Goal: Information Seeking & Learning: Learn about a topic

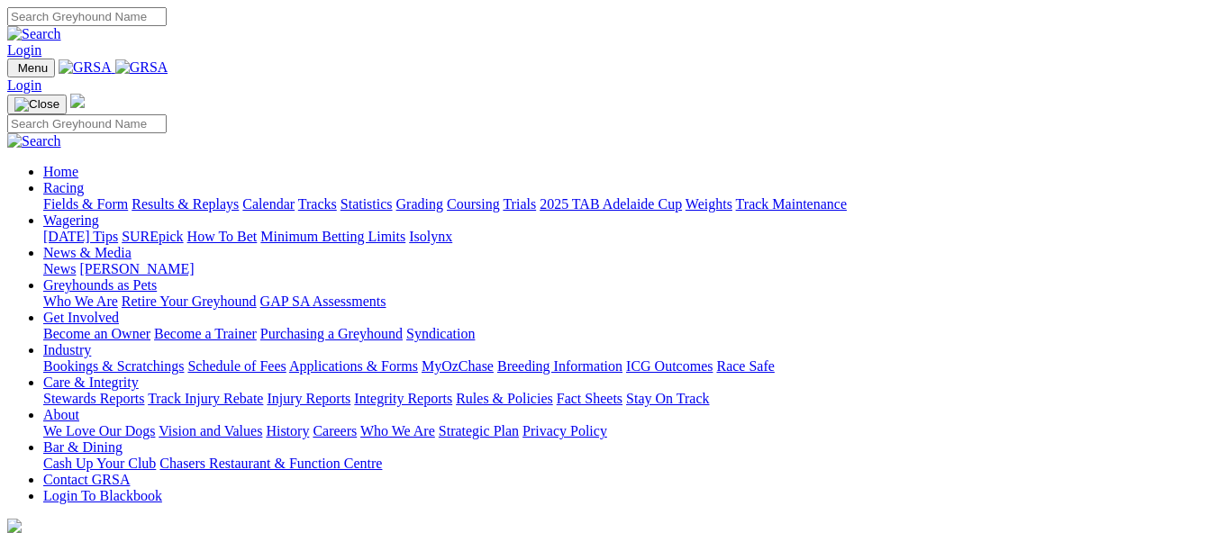
scroll to position [631, 0]
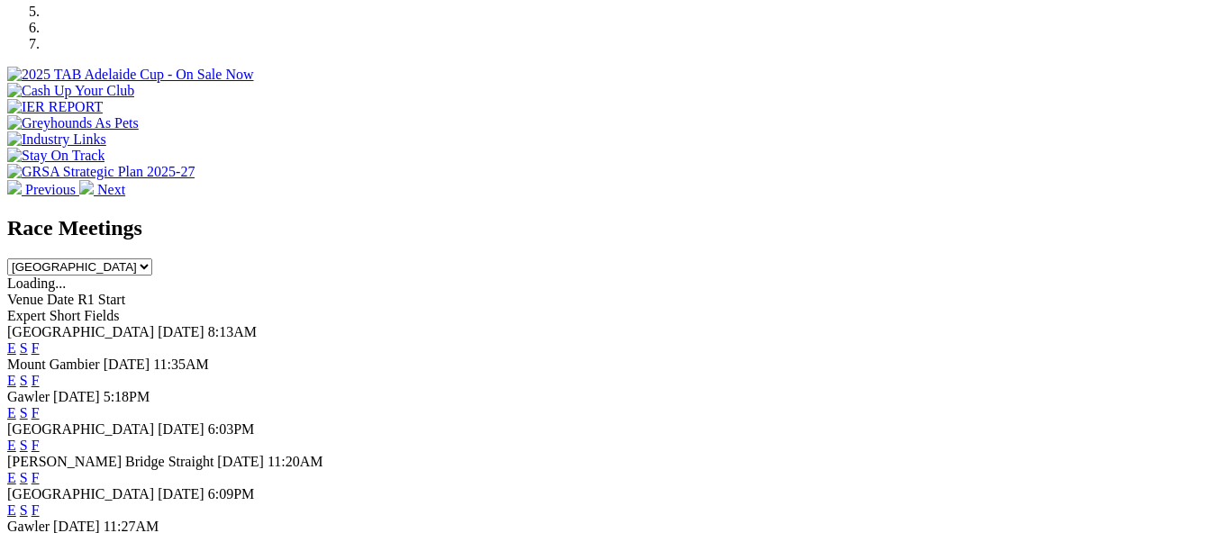
click at [16, 341] on link "E" at bounding box center [11, 348] width 9 height 15
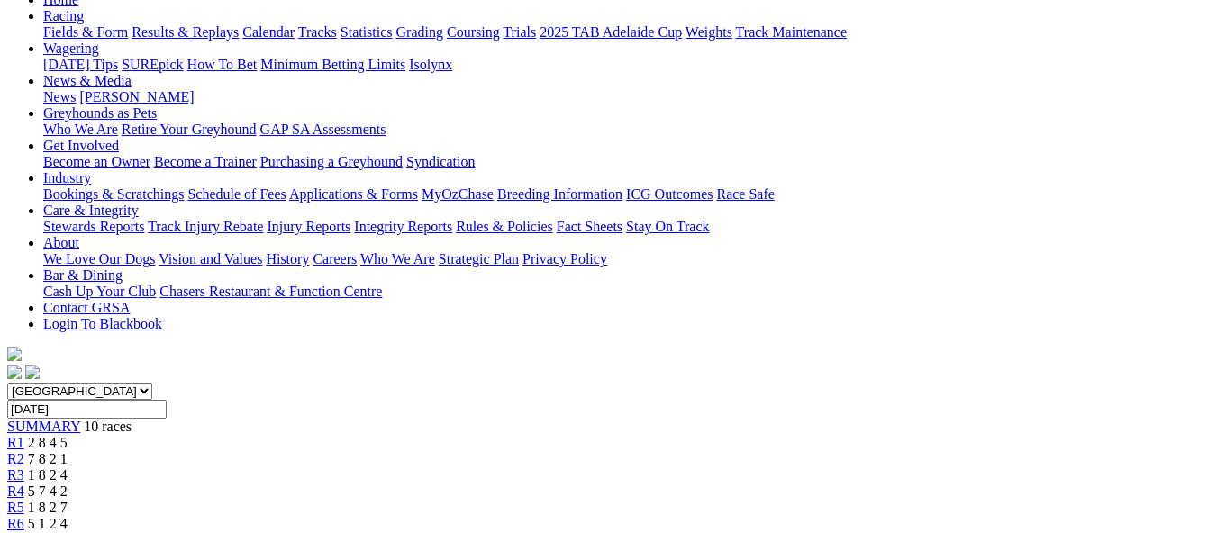
scroll to position [180, 0]
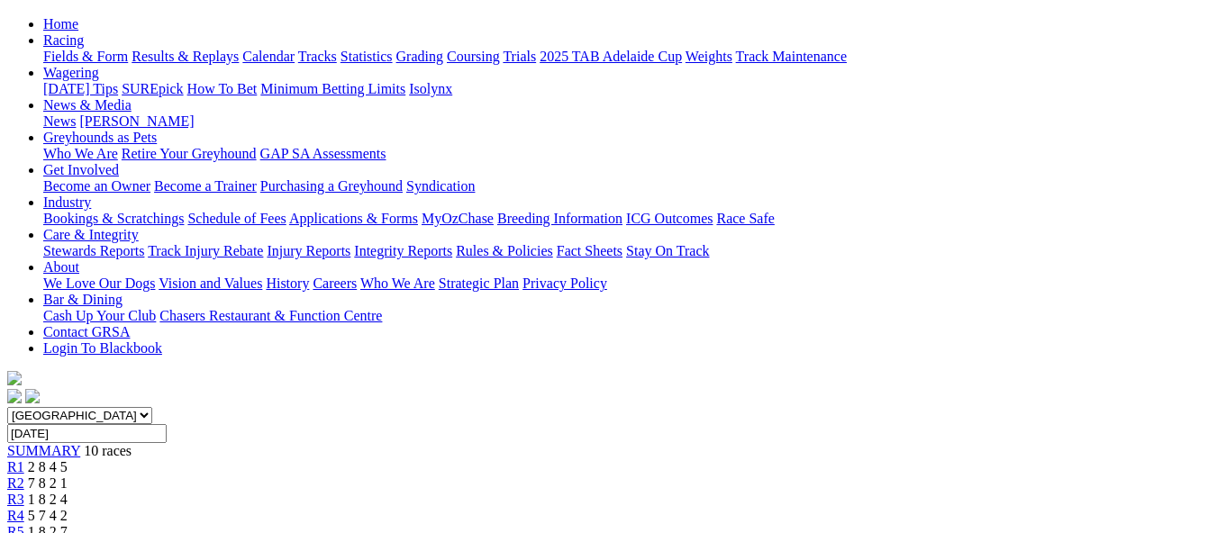
click at [329, 476] on div "R2 7 8 2 1" at bounding box center [608, 484] width 1203 height 16
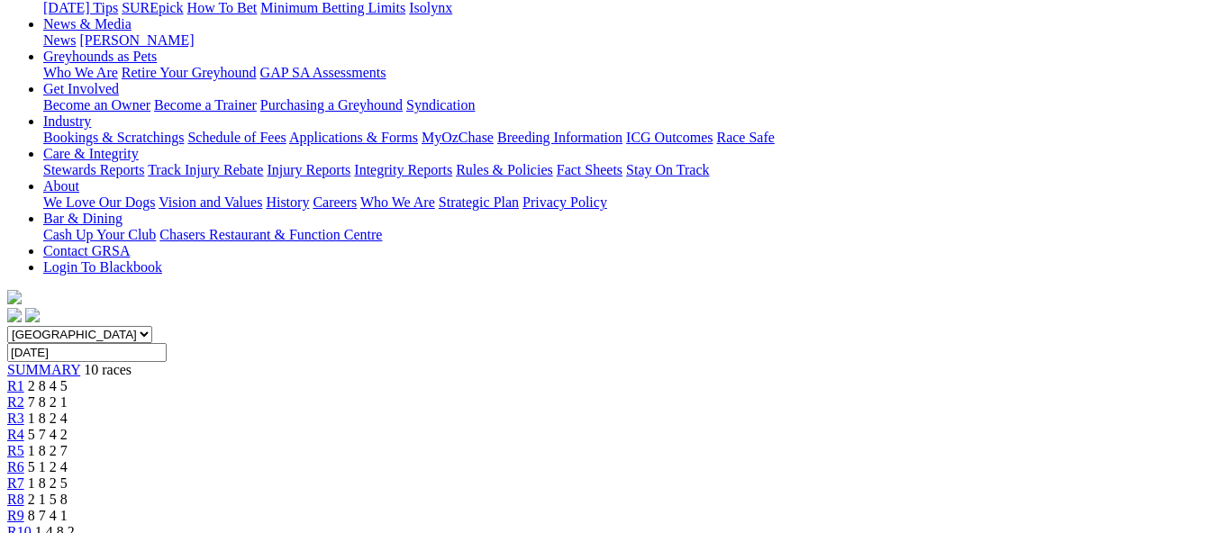
scroll to position [180, 0]
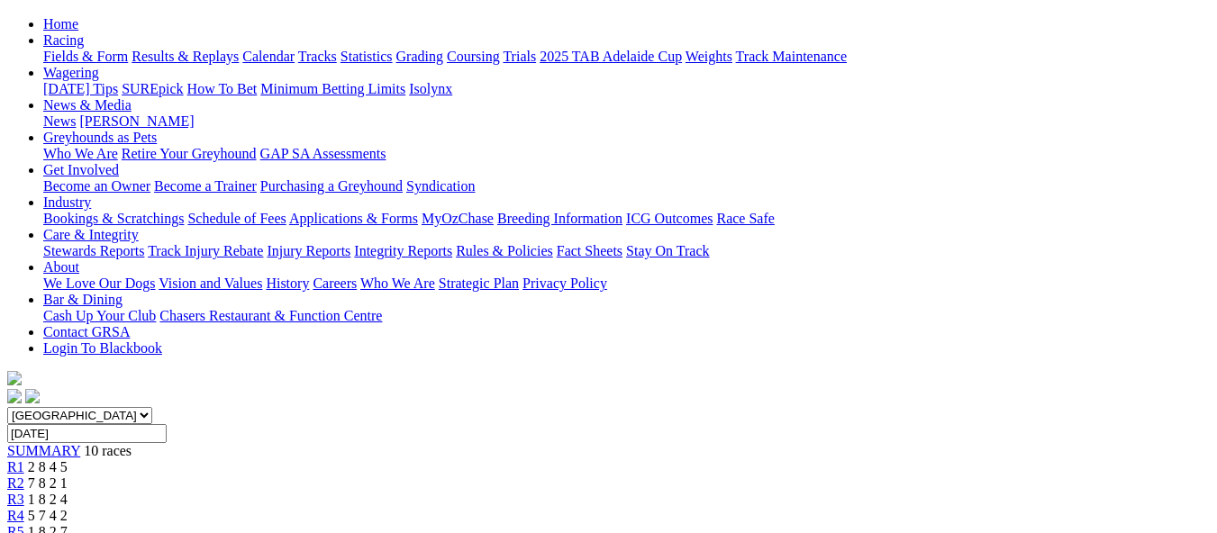
click at [24, 492] on span "R3" at bounding box center [15, 499] width 17 height 15
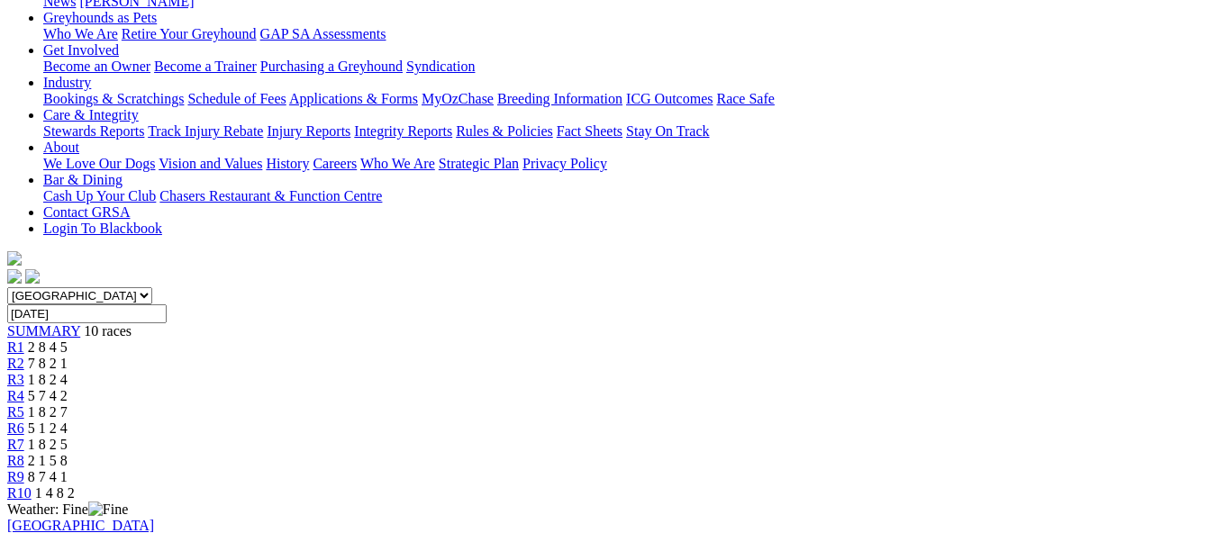
scroll to position [270, 0]
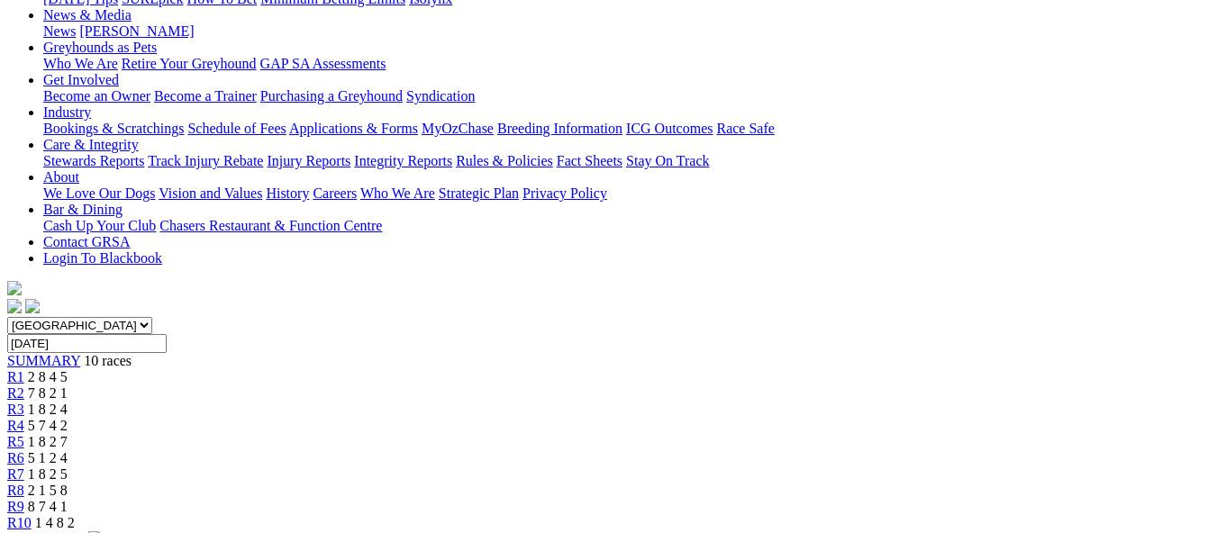
click at [68, 434] on span "1 8 2 7" at bounding box center [48, 441] width 40 height 15
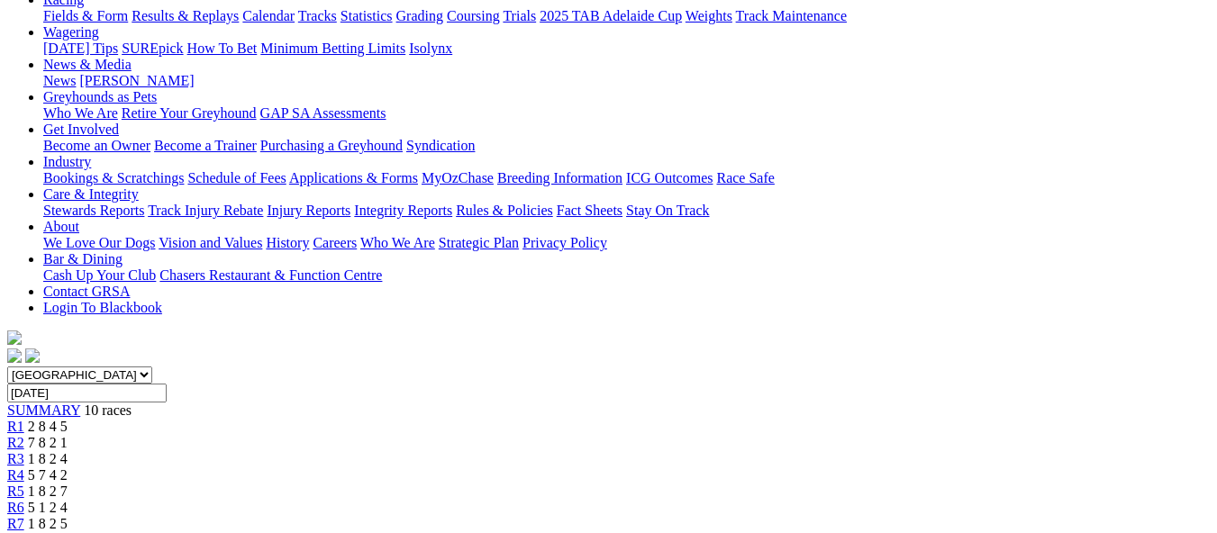
scroll to position [180, 0]
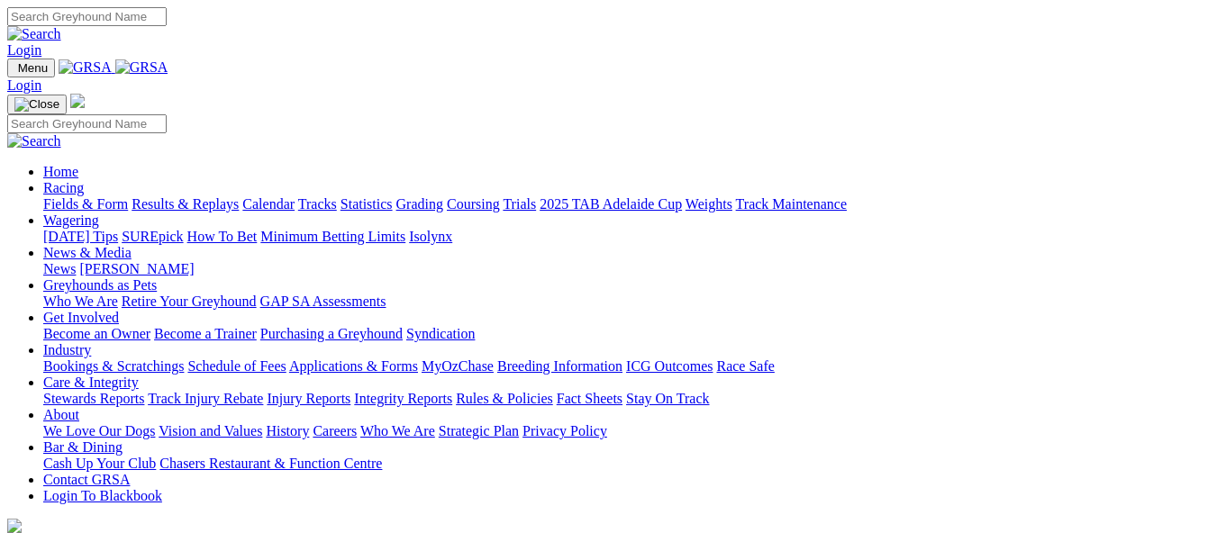
scroll to position [811, 0]
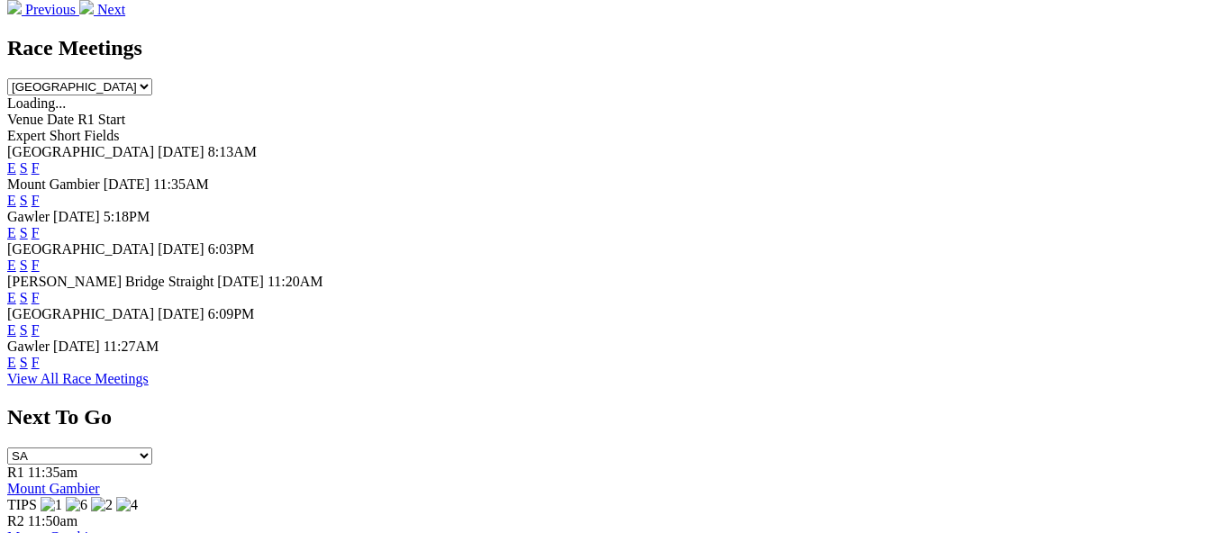
click at [16, 225] on link "E" at bounding box center [11, 232] width 9 height 15
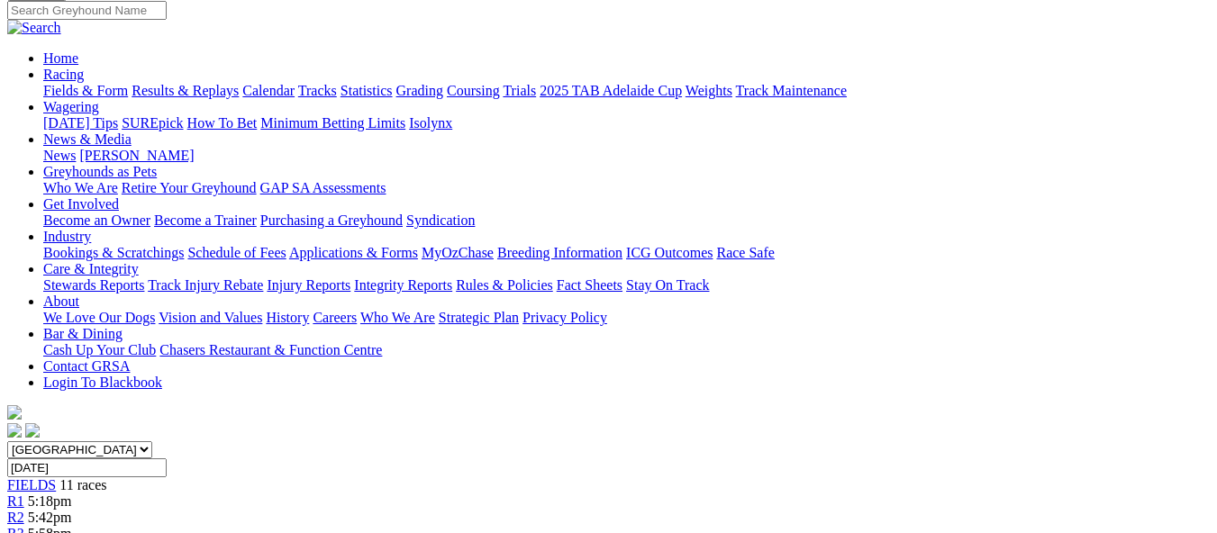
scroll to position [90, 0]
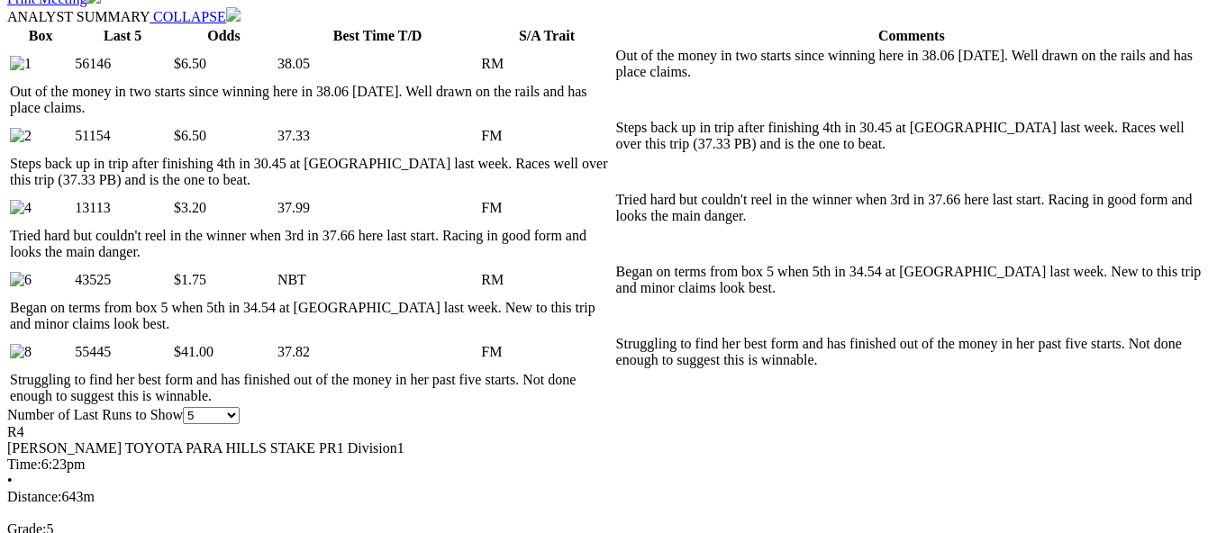
scroll to position [901, 0]
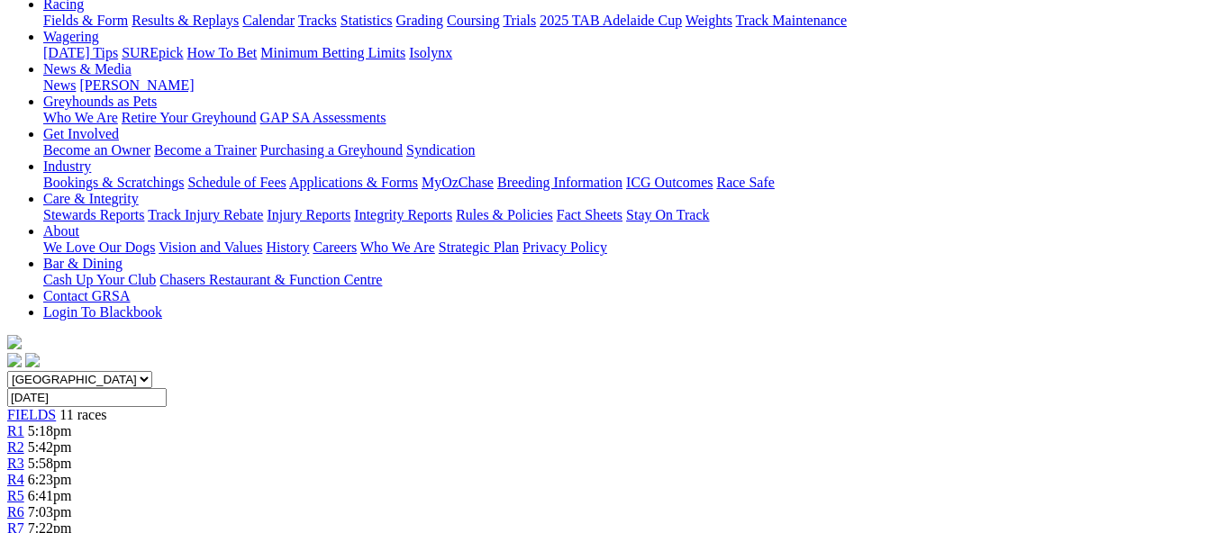
scroll to position [223, 0]
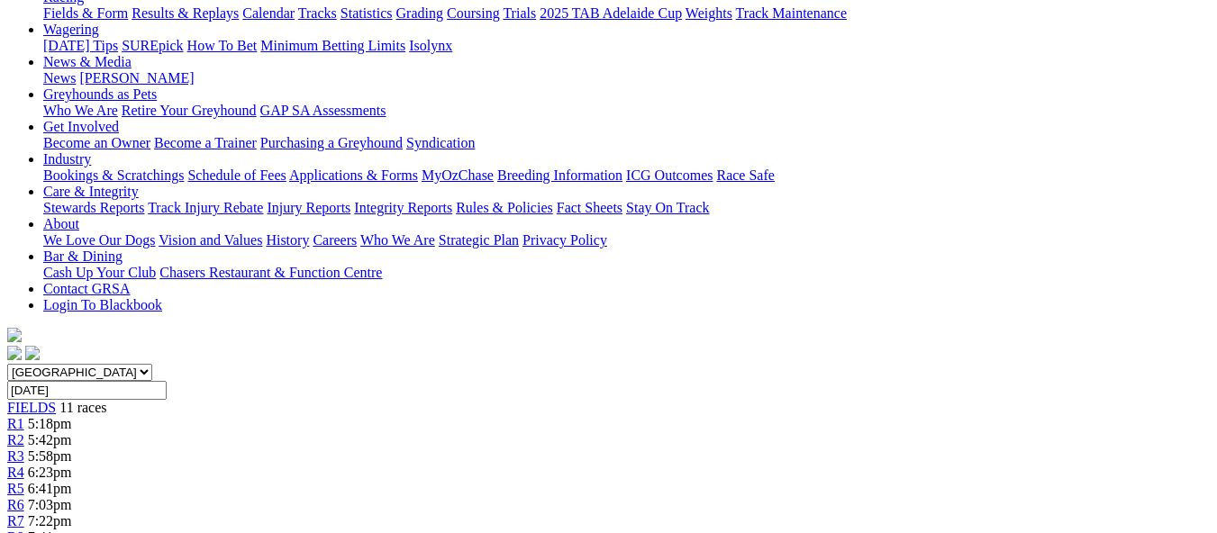
click at [453, 465] on div "R4 6:23pm" at bounding box center [608, 473] width 1203 height 16
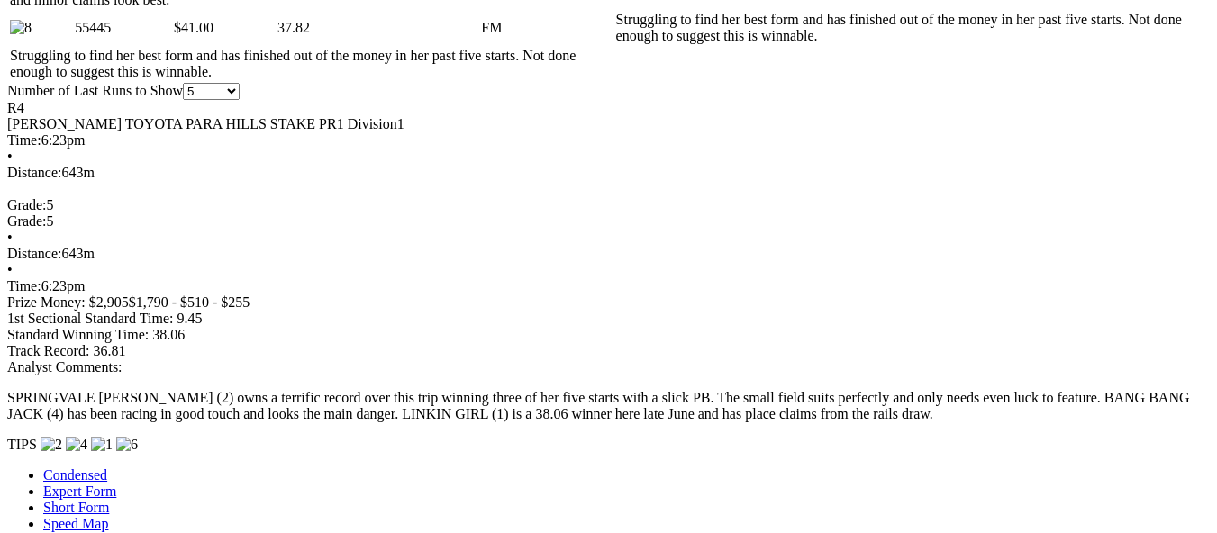
scroll to position [1262, 0]
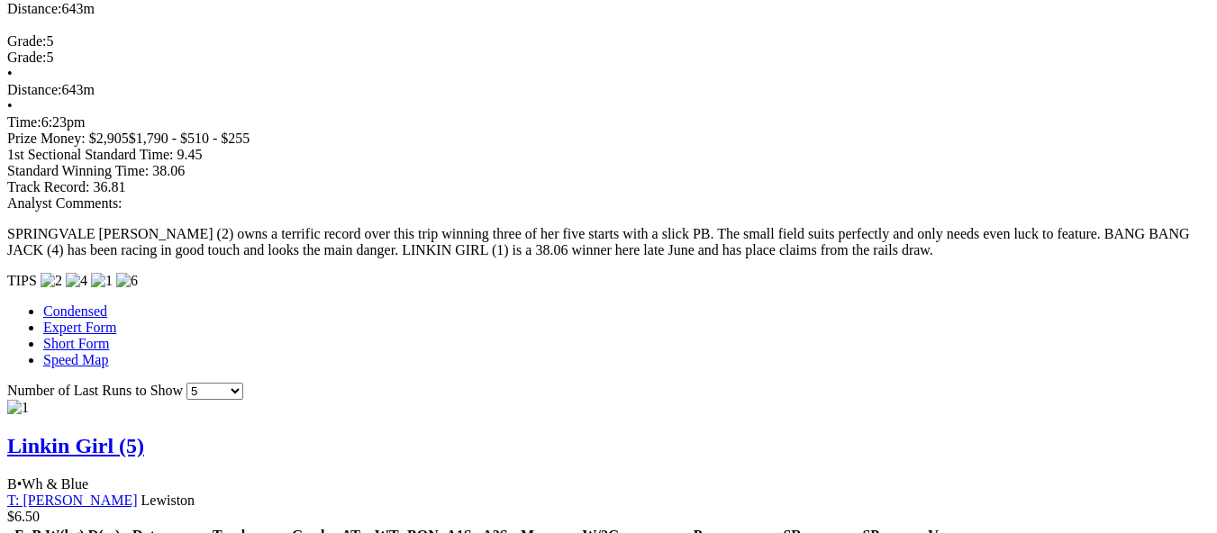
scroll to position [1452, 0]
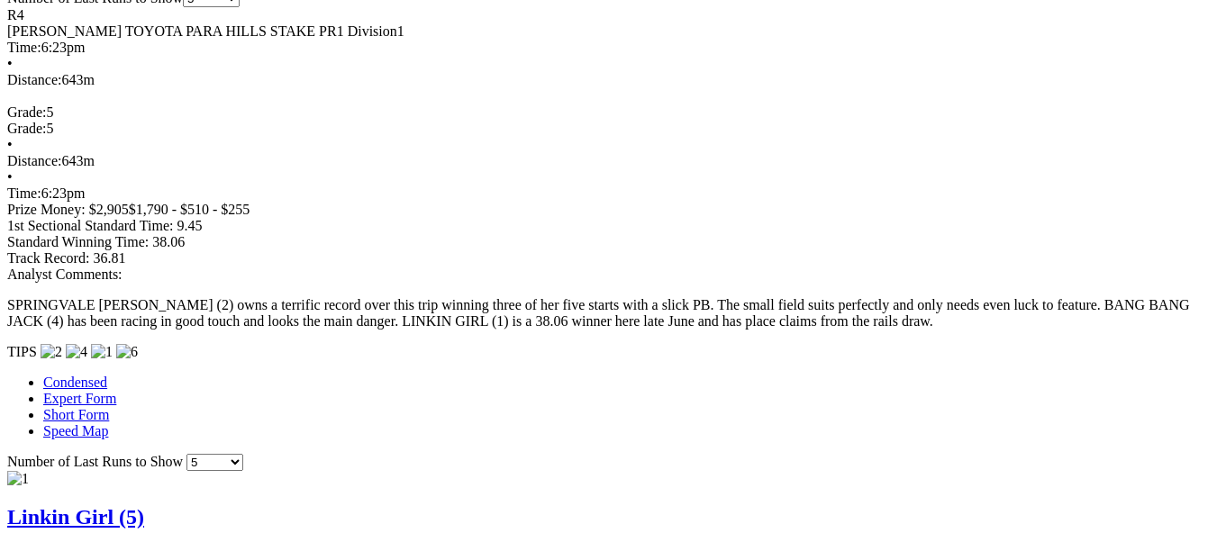
scroll to position [1352, 0]
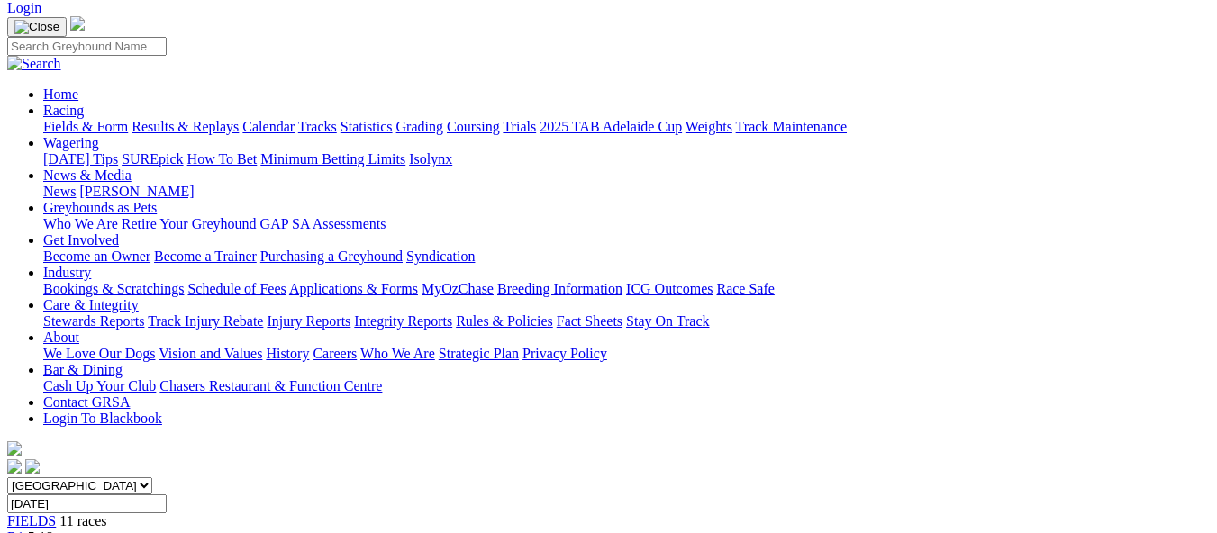
scroll to position [0, 0]
